Goal: Find specific page/section: Find specific page/section

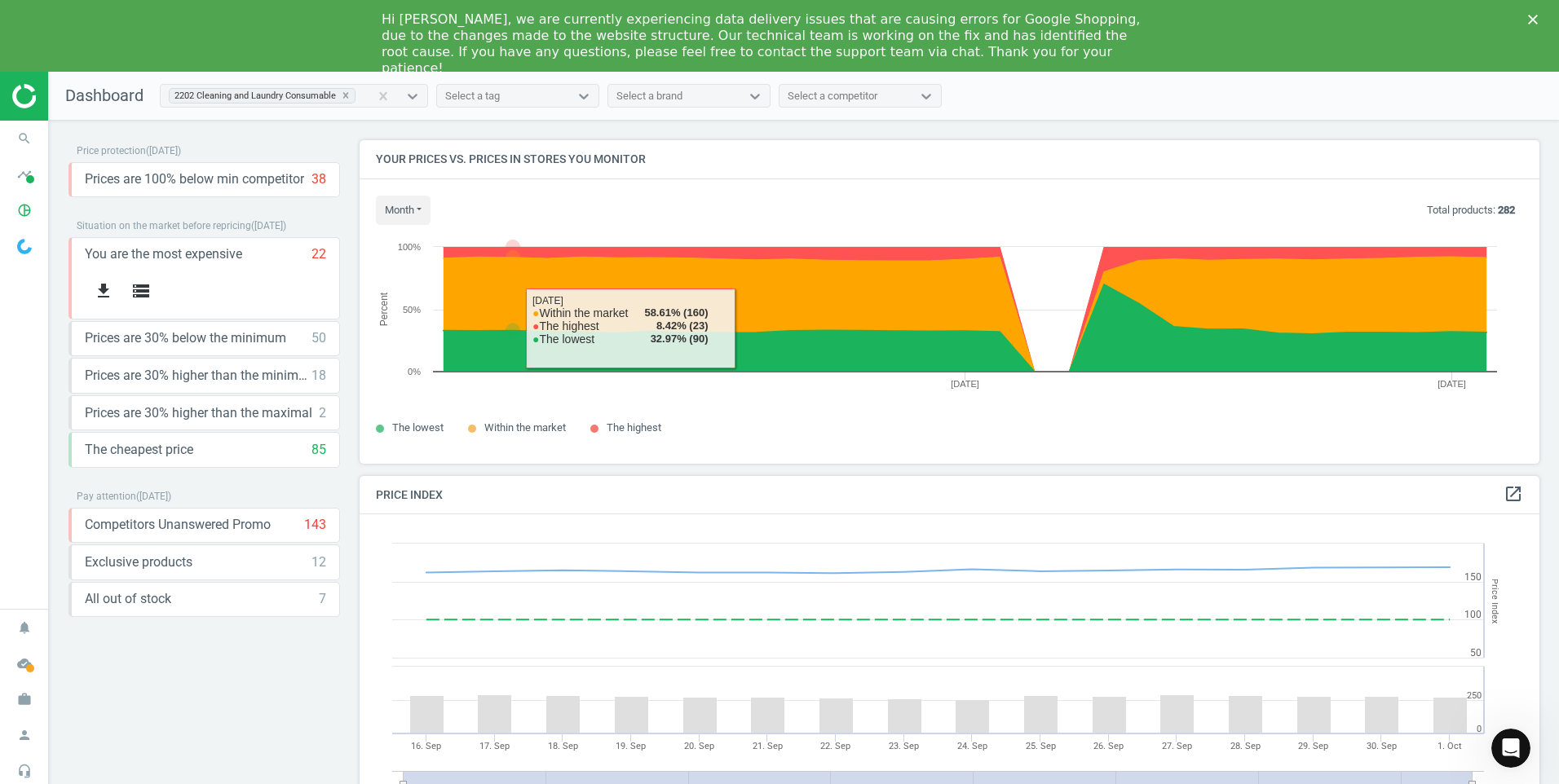
scroll to position [401, 1193]
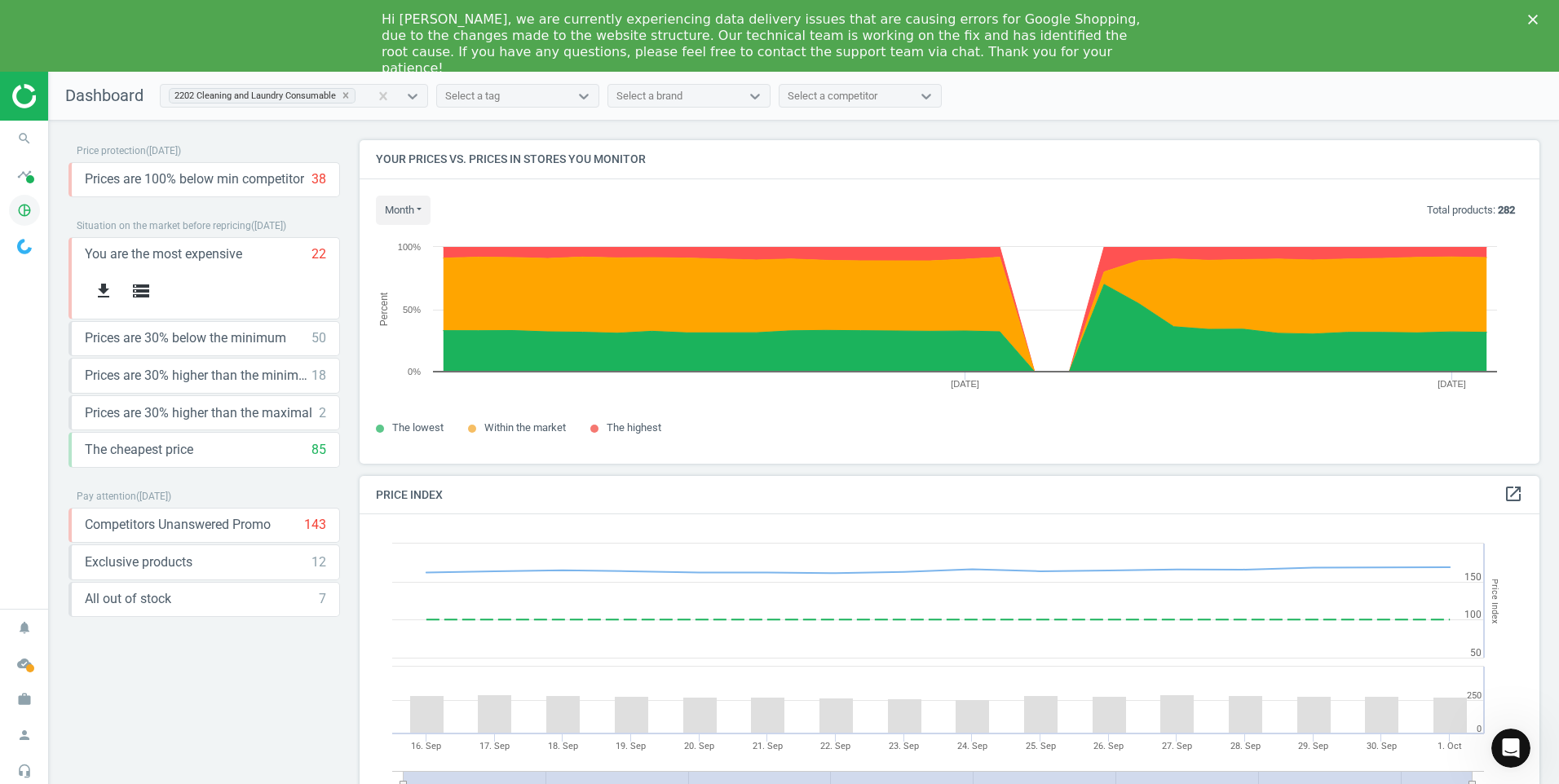
click at [25, 205] on icon "pie_chart_outlined" at bounding box center [24, 210] width 31 height 31
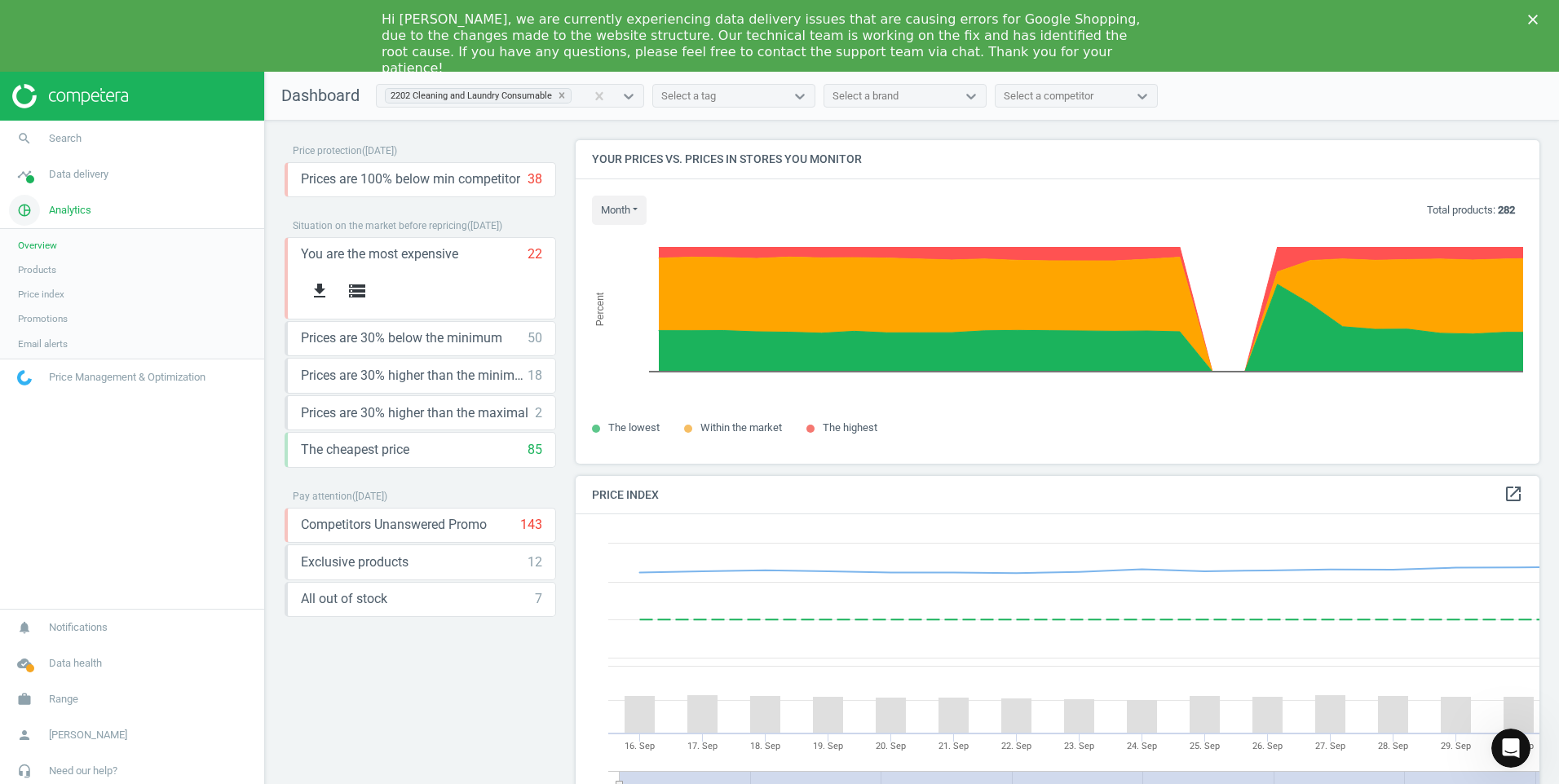
scroll to position [401, 977]
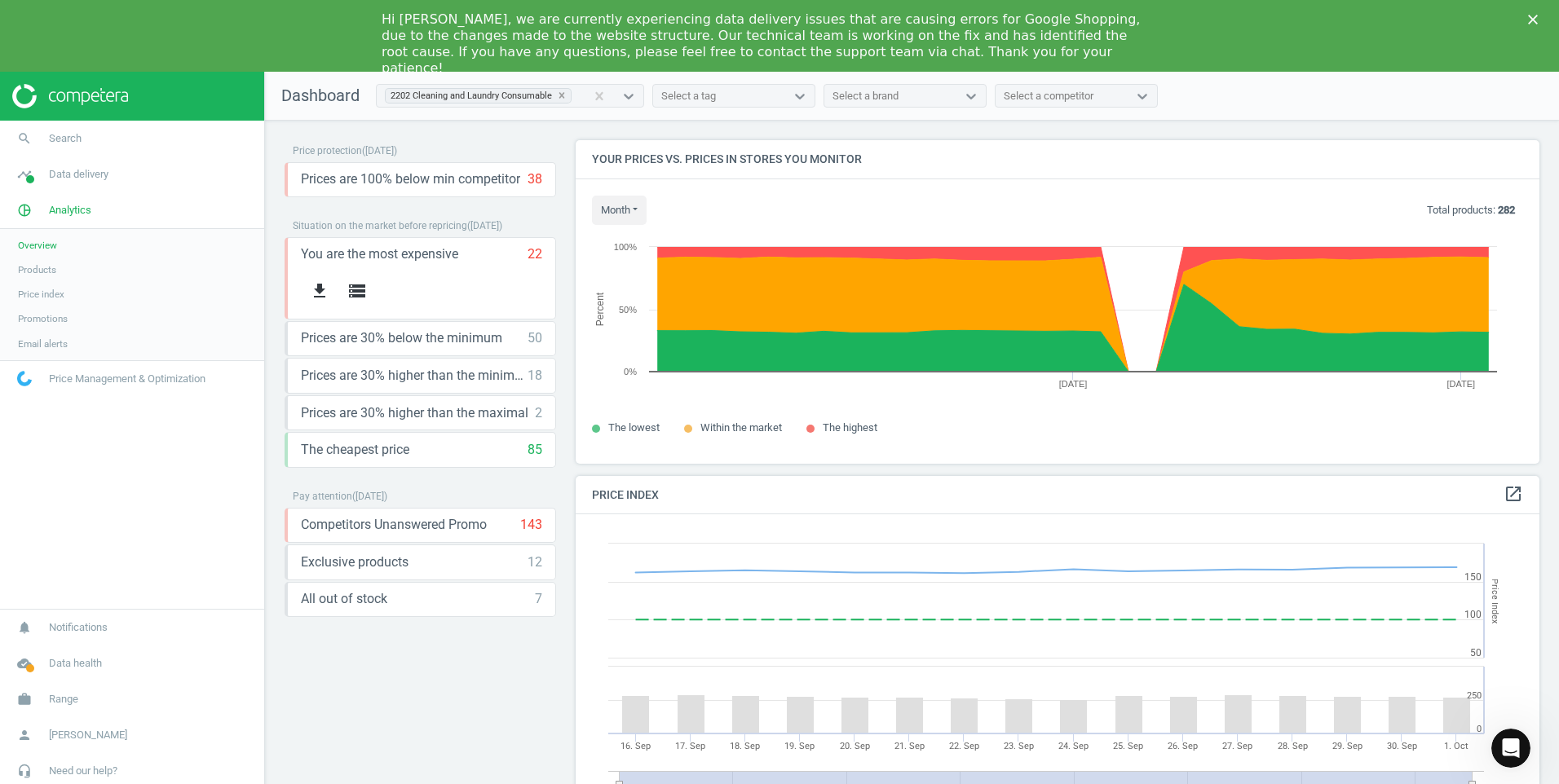
click at [50, 271] on span "Products" at bounding box center [38, 269] width 39 height 13
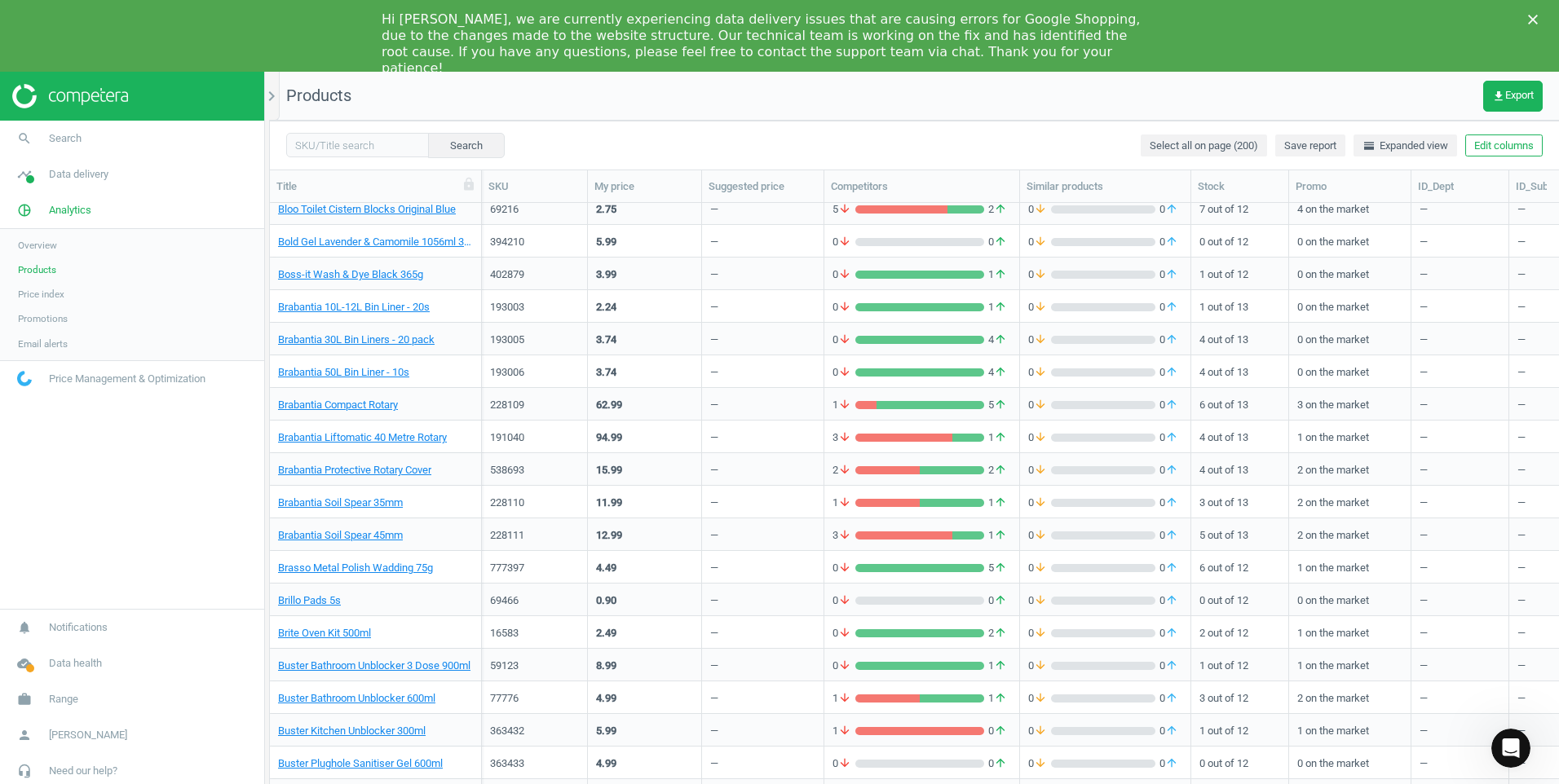
scroll to position [5869, 0]
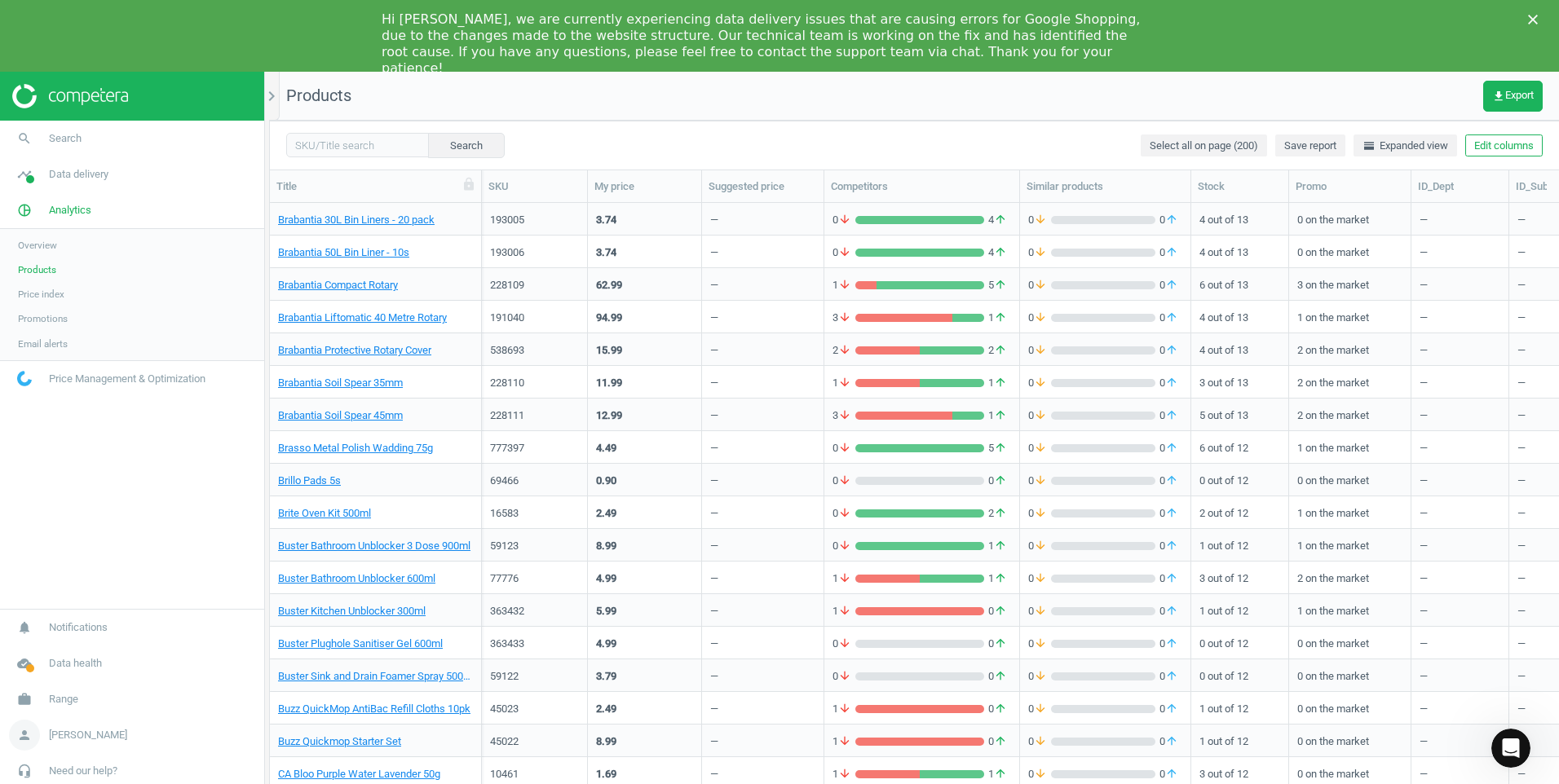
click at [85, 737] on span "[PERSON_NAME]" at bounding box center [88, 735] width 78 height 15
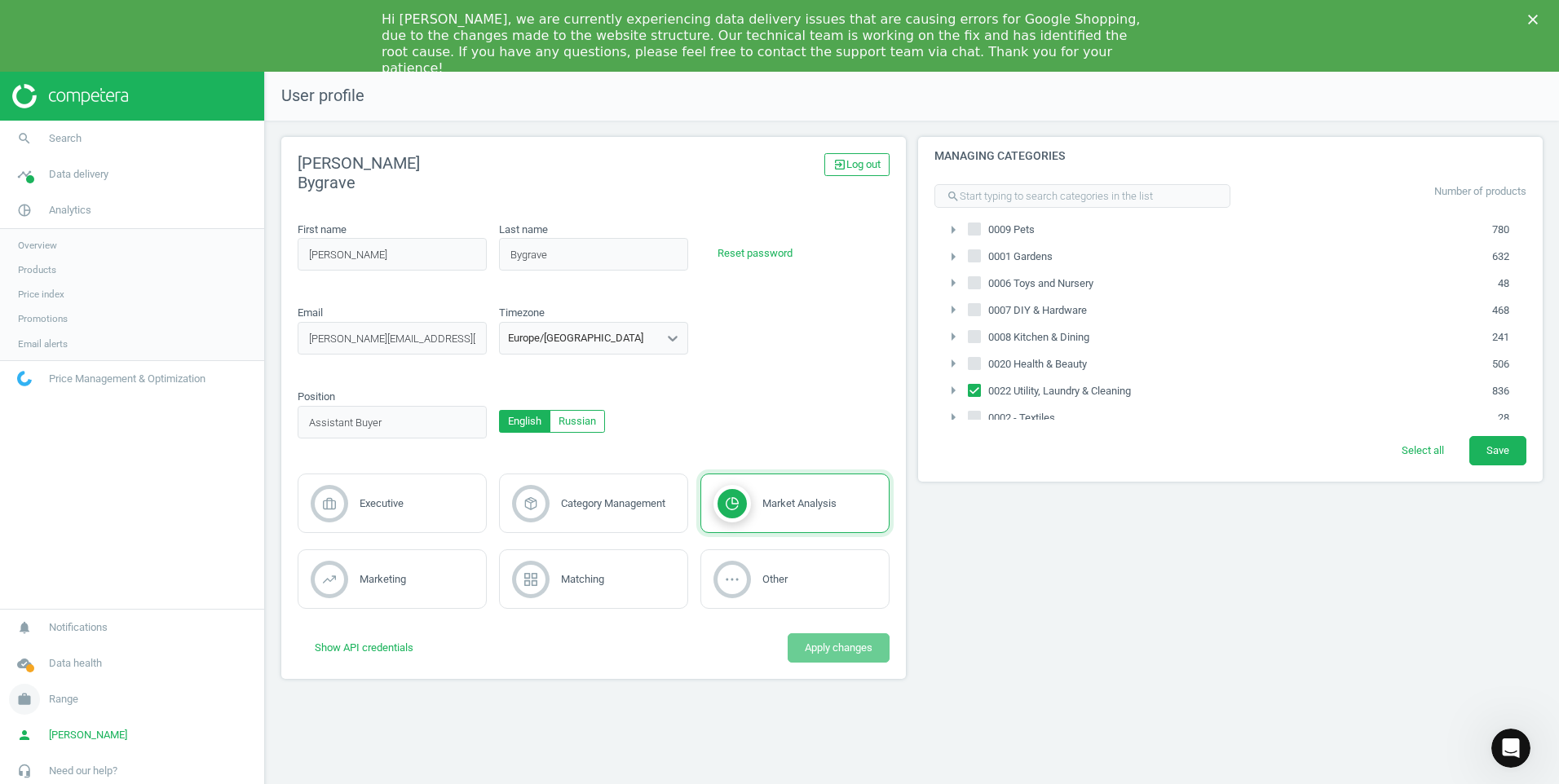
click at [70, 696] on span "Range" at bounding box center [64, 699] width 29 height 15
drag, startPoint x: 19, startPoint y: 214, endPoint x: 36, endPoint y: 216, distance: 17.1
click at [19, 214] on icon "pie_chart_outlined" at bounding box center [24, 210] width 31 height 31
click at [47, 266] on span "Products" at bounding box center [38, 269] width 39 height 13
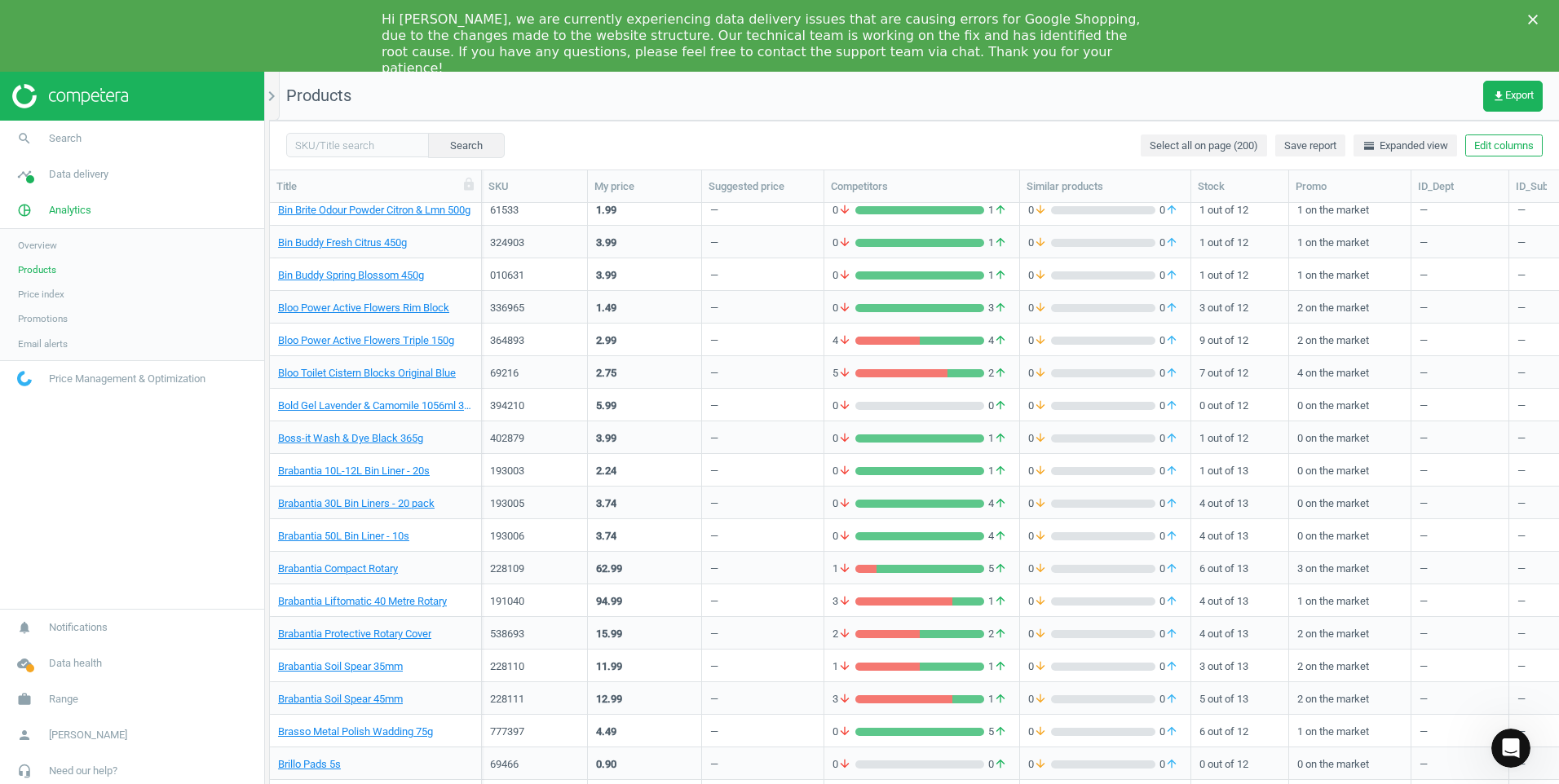
scroll to position [5341, 0]
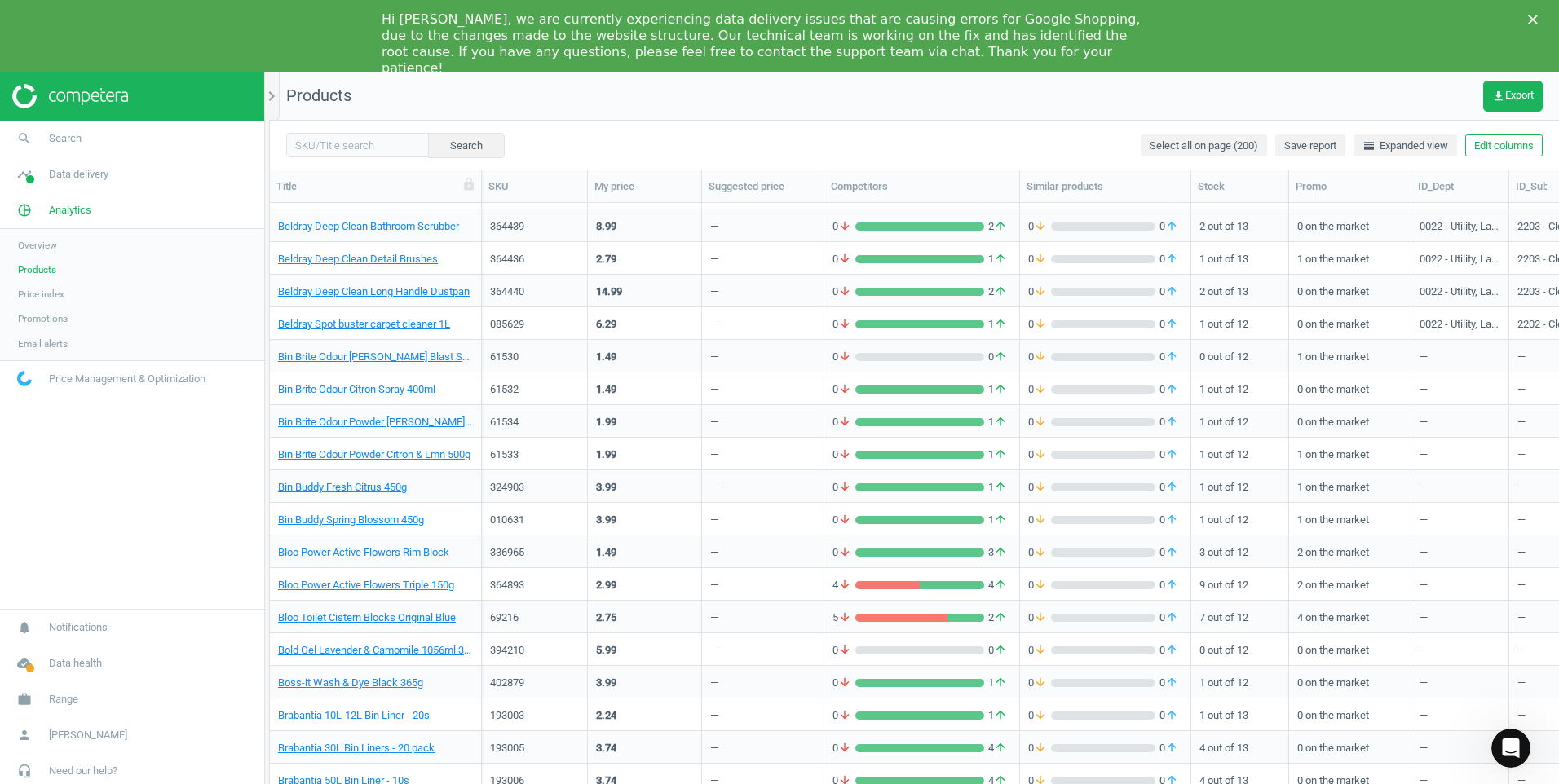
click at [54, 298] on span "Price index" at bounding box center [42, 293] width 46 height 13
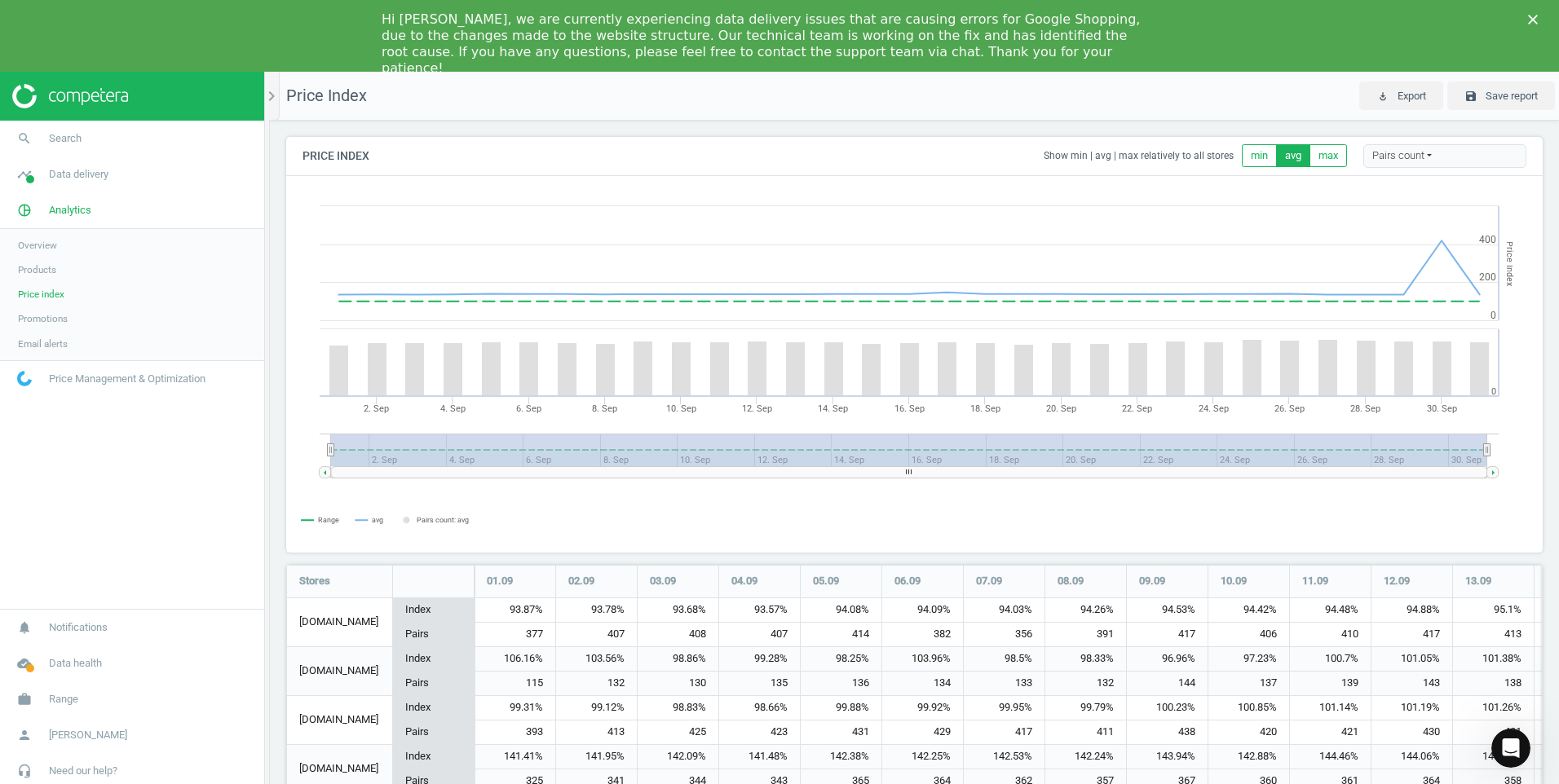
scroll to position [845, 1269]
